Goal: Task Accomplishment & Management: Complete application form

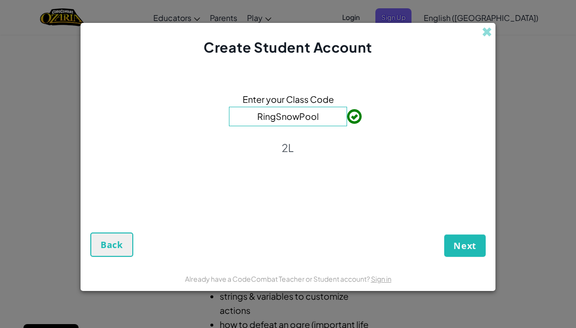
click at [467, 252] on span "Next" at bounding box center [464, 246] width 23 height 12
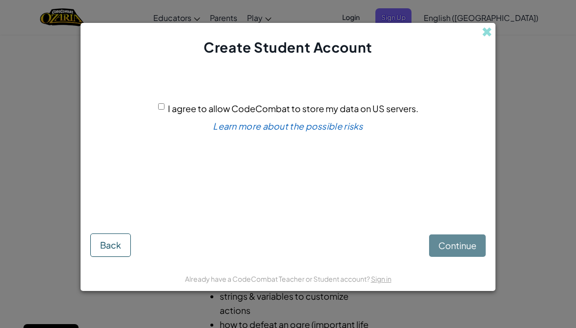
click at [158, 110] on input "I agree to allow CodeCombat to store my data on US servers." at bounding box center [161, 106] width 6 height 6
checkbox input "true"
click at [468, 249] on span "Continue" at bounding box center [457, 245] width 38 height 11
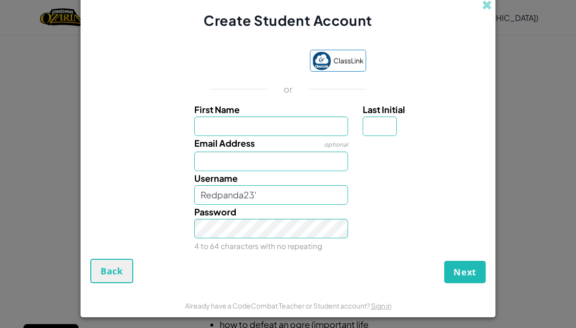
click at [299, 129] on input "First Name" at bounding box center [271, 127] width 154 height 20
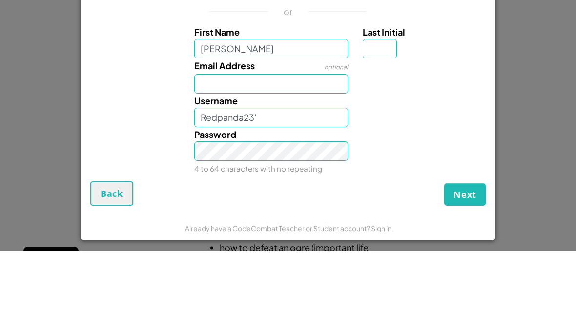
type input "[PERSON_NAME]"
click at [366, 117] on input "Last Initial" at bounding box center [380, 127] width 34 height 20
type input "[PERSON_NAME]"
type input "L"
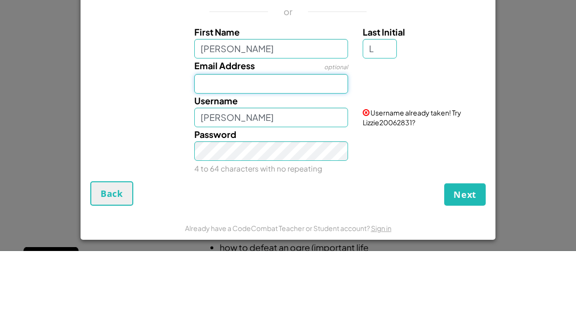
click at [216, 152] on input "Email Address" at bounding box center [271, 162] width 154 height 20
type input "LizzieL"
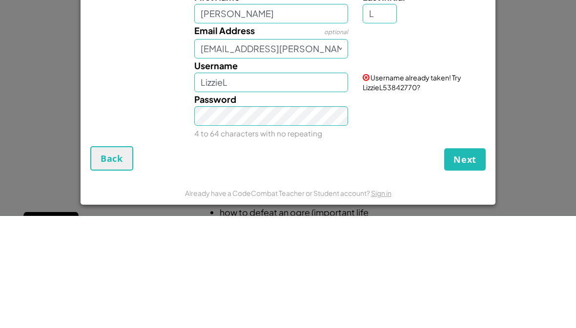
scroll to position [113, 0]
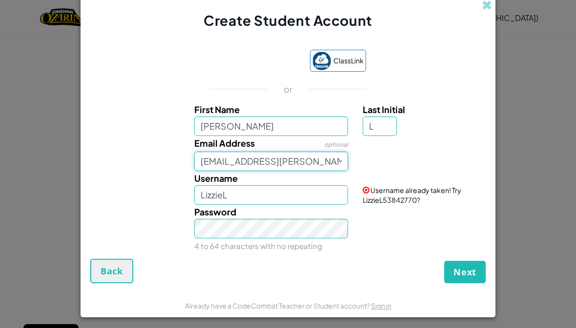
type input "[EMAIL_ADDRESS][PERSON_NAME][DOMAIN_NAME]"
click at [229, 203] on input "LizzieL" at bounding box center [271, 195] width 154 height 20
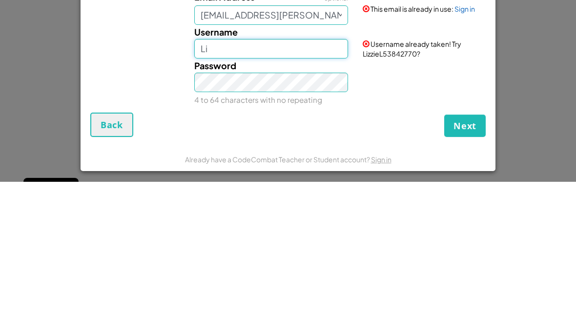
type input "L"
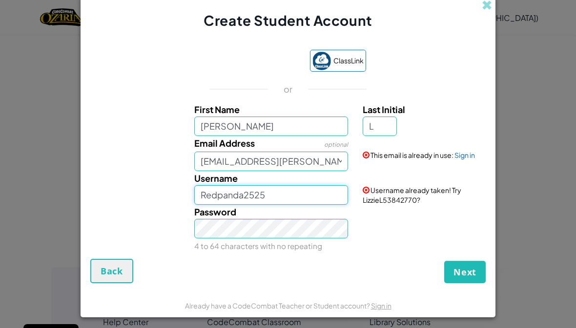
type input "Redpanda2525"
click at [465, 160] on link "Sign in" at bounding box center [464, 155] width 20 height 9
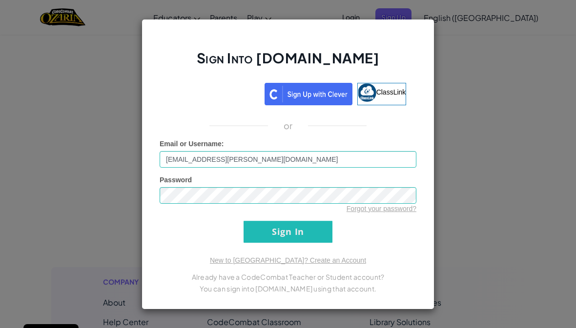
click at [315, 243] on input "Sign In" at bounding box center [288, 232] width 89 height 22
